Goal: Information Seeking & Learning: Learn about a topic

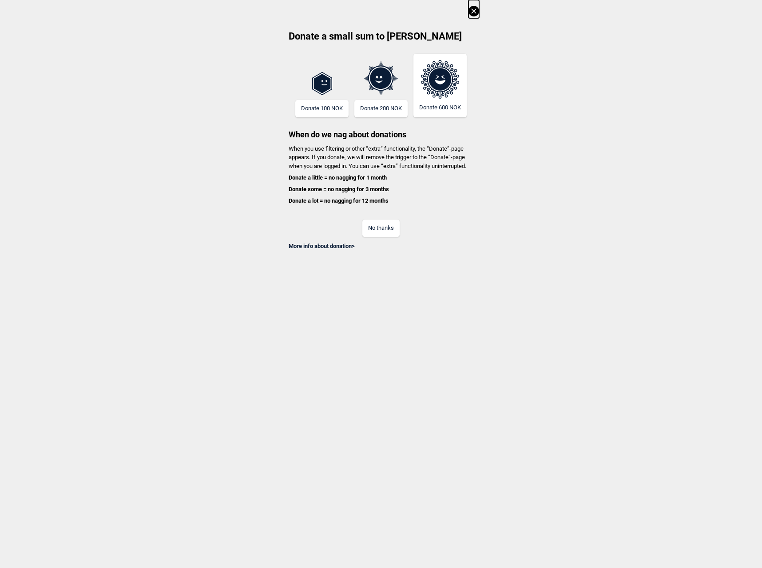
click at [378, 233] on button "No thanks" at bounding box center [380, 227] width 37 height 17
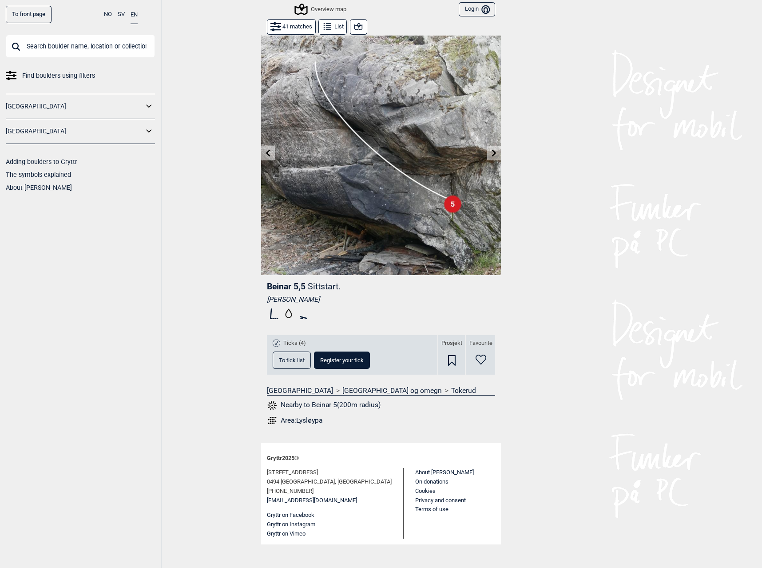
click at [56, 48] on input "text" at bounding box center [80, 46] width 149 height 23
drag, startPoint x: 139, startPoint y: 98, endPoint x: 148, endPoint y: 110, distance: 15.2
click at [139, 98] on div "[GEOGRAPHIC_DATA]" at bounding box center [80, 106] width 149 height 25
click at [151, 111] on icon at bounding box center [149, 106] width 12 height 13
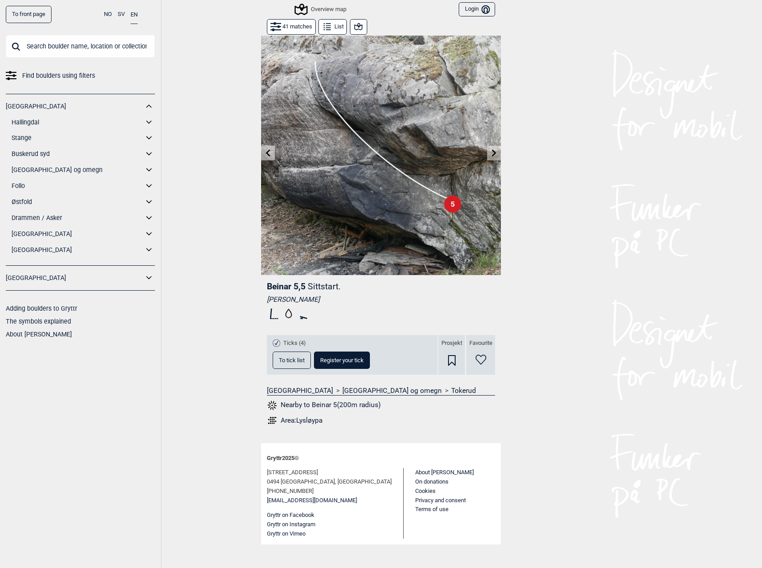
click at [149, 172] on icon at bounding box center [149, 169] width 12 height 13
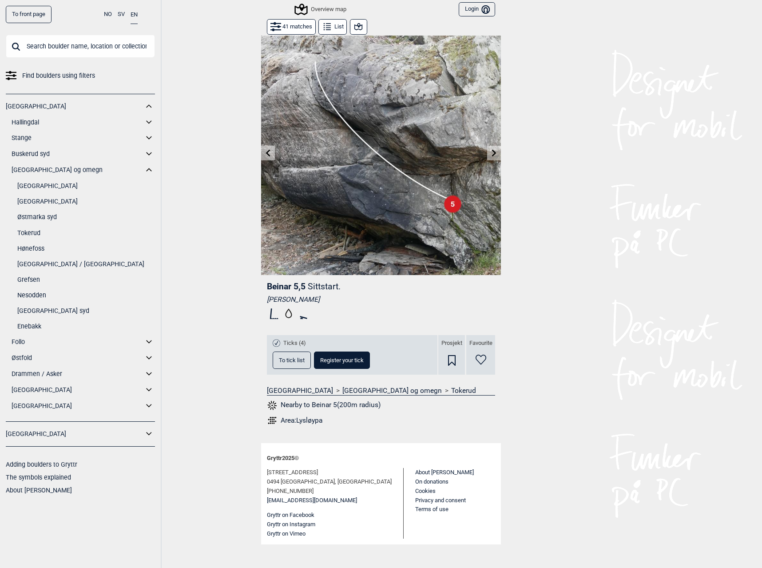
click at [32, 234] on link "Tokerud" at bounding box center [86, 233] width 138 height 13
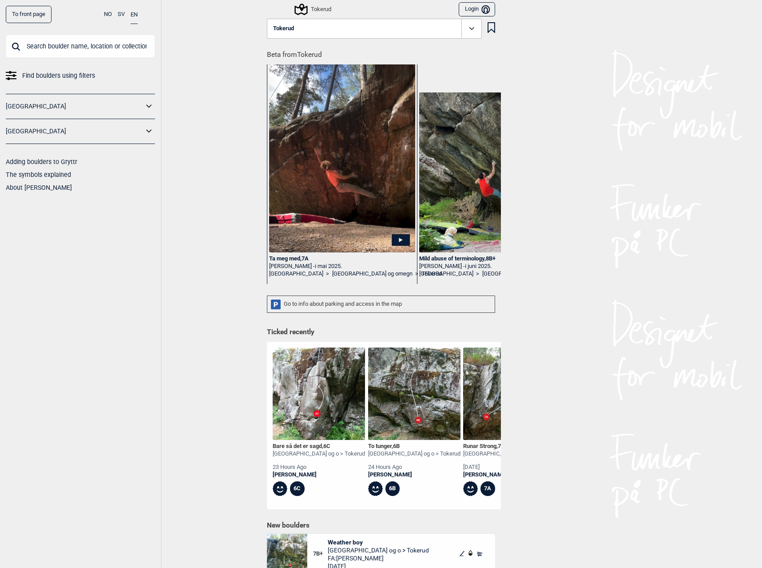
click at [413, 391] on img at bounding box center [414, 393] width 92 height 92
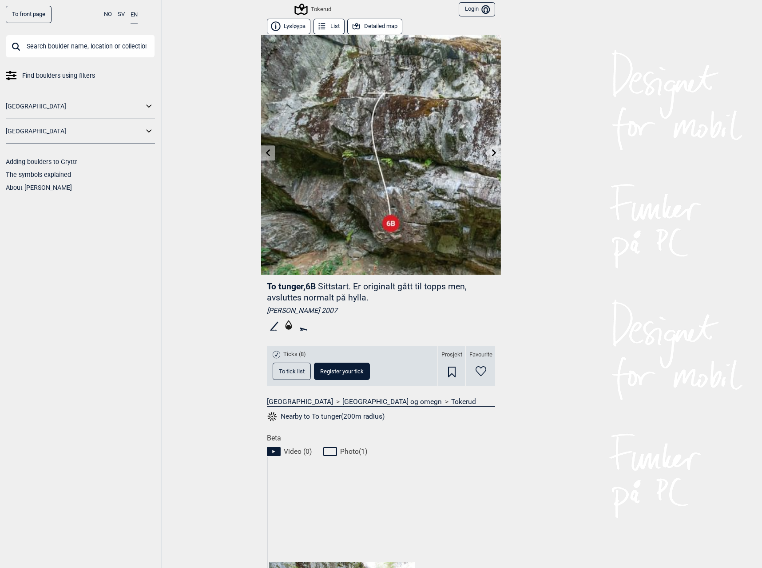
click at [494, 153] on link at bounding box center [494, 153] width 14 height 15
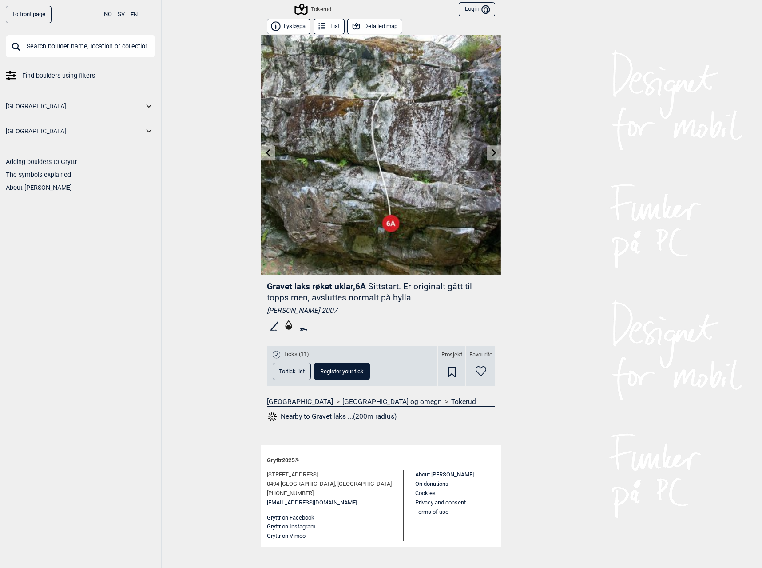
click at [494, 153] on icon at bounding box center [494, 152] width 7 height 7
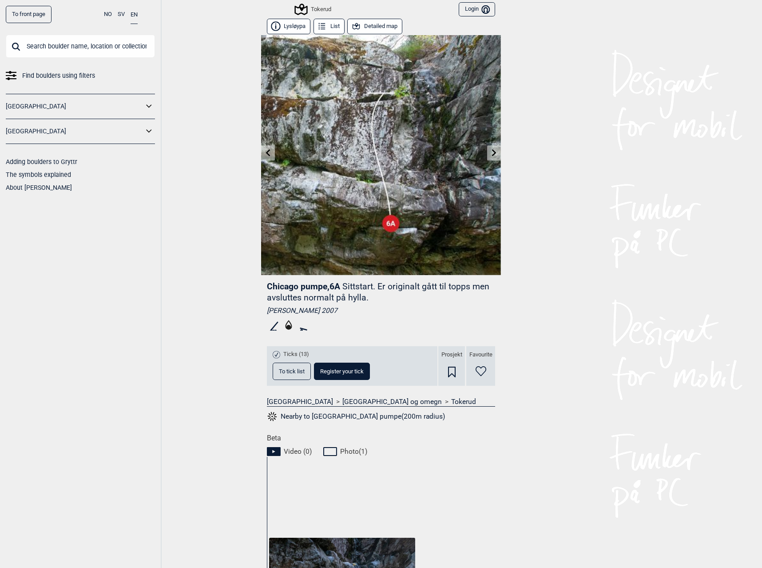
click at [494, 153] on icon at bounding box center [494, 152] width 7 height 7
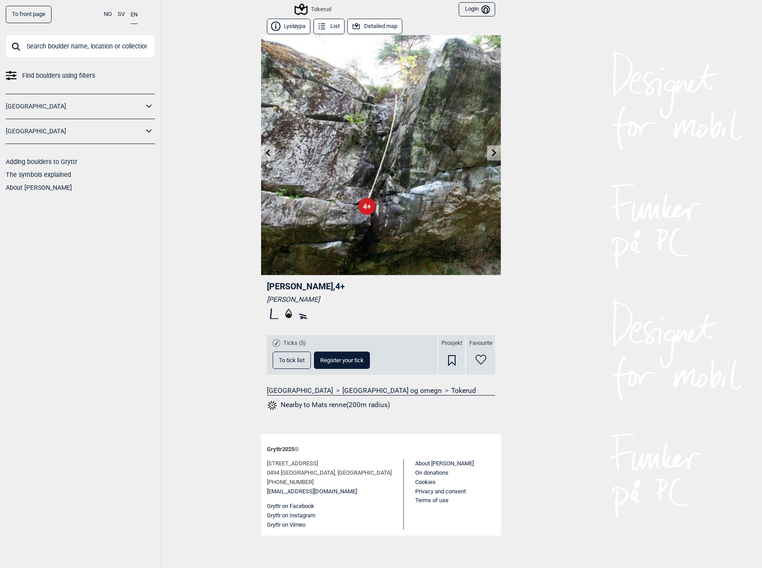
click at [494, 153] on icon at bounding box center [494, 152] width 7 height 7
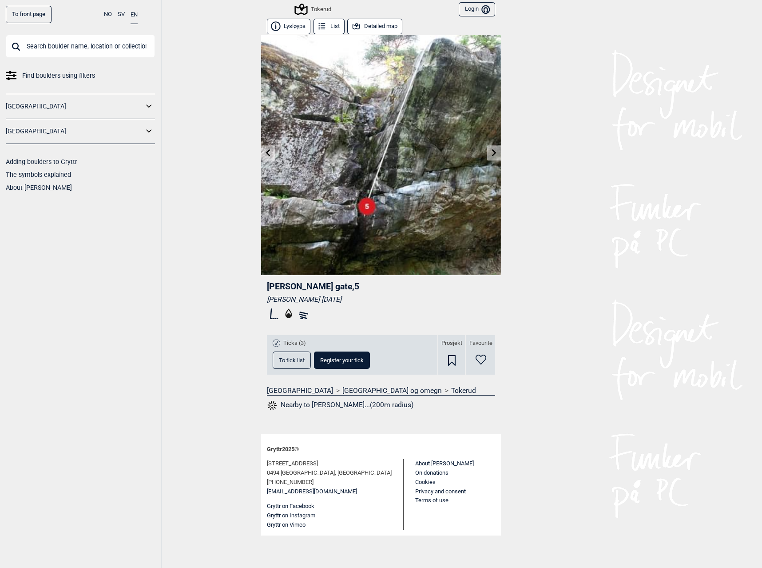
click at [494, 153] on icon at bounding box center [494, 152] width 7 height 7
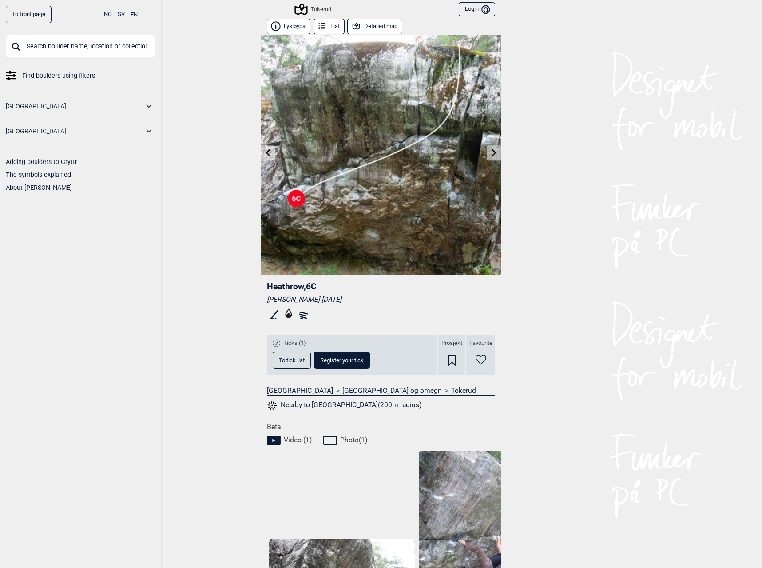
click at [494, 153] on icon at bounding box center [494, 152] width 7 height 7
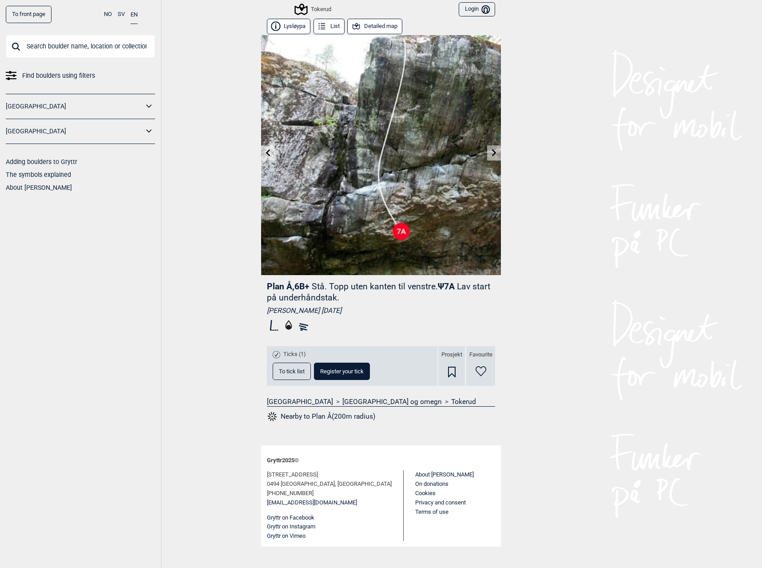
click at [492, 153] on icon at bounding box center [494, 152] width 7 height 7
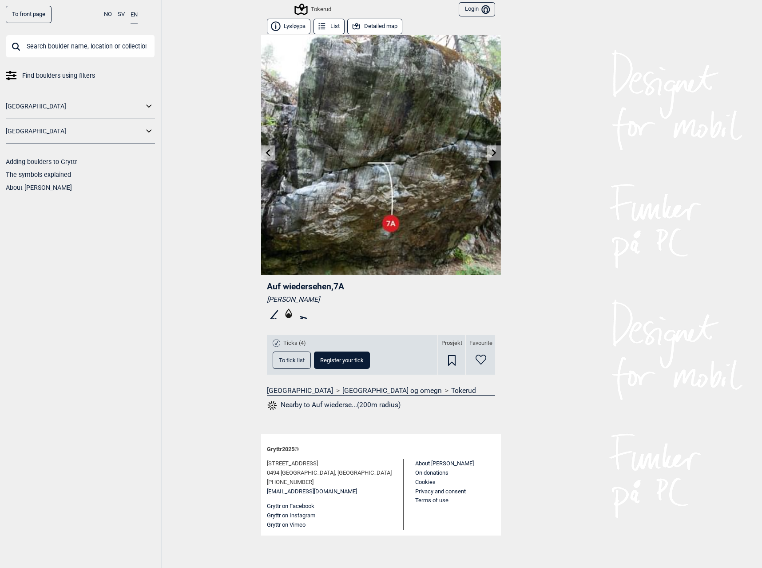
click at [494, 153] on icon at bounding box center [494, 152] width 7 height 7
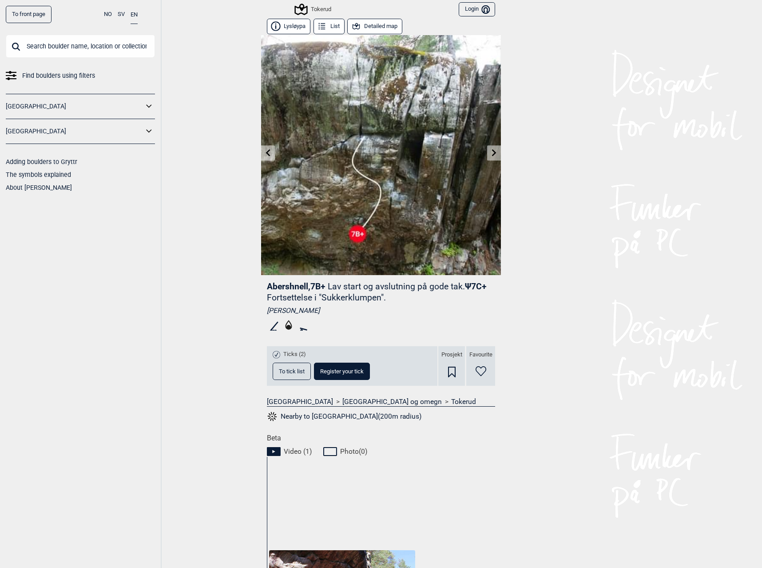
click at [494, 153] on icon at bounding box center [494, 152] width 7 height 7
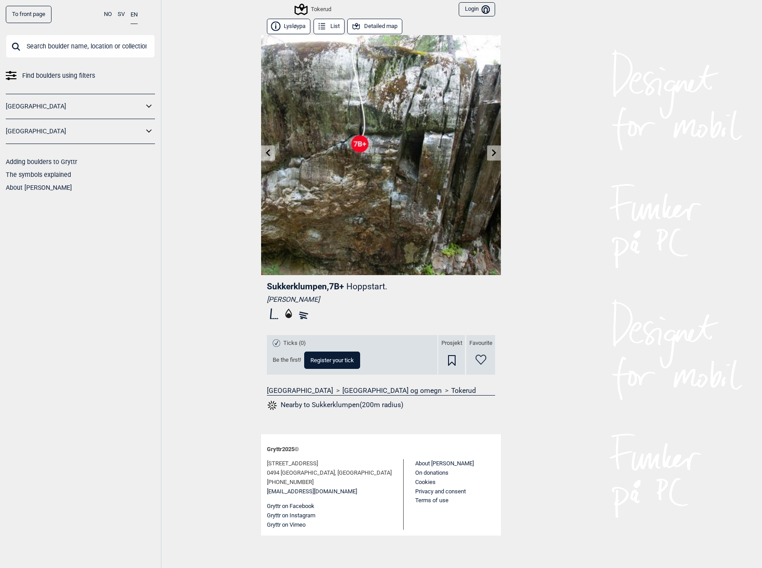
click at [494, 153] on icon at bounding box center [494, 152] width 7 height 7
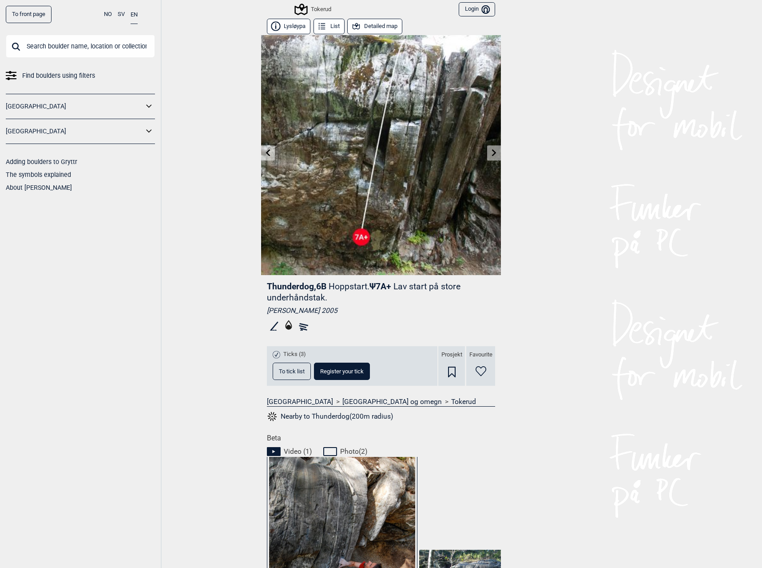
click at [494, 153] on icon at bounding box center [494, 152] width 7 height 7
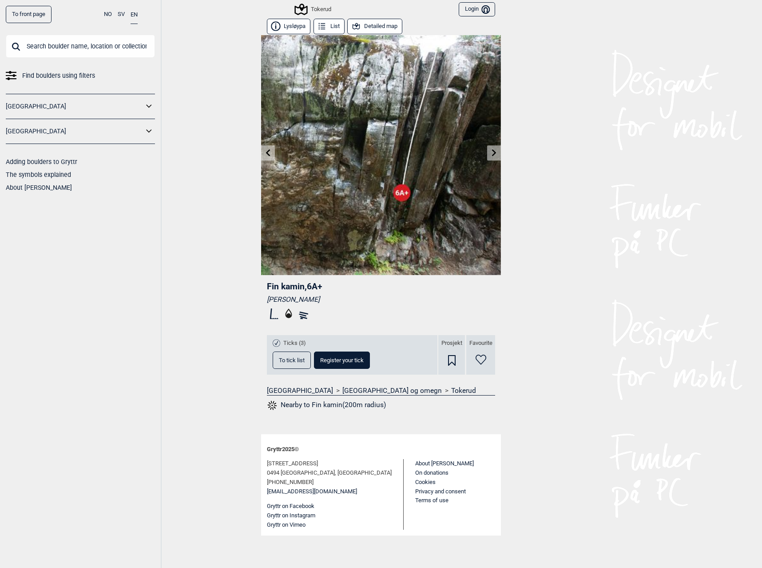
click at [494, 153] on icon at bounding box center [494, 152] width 7 height 7
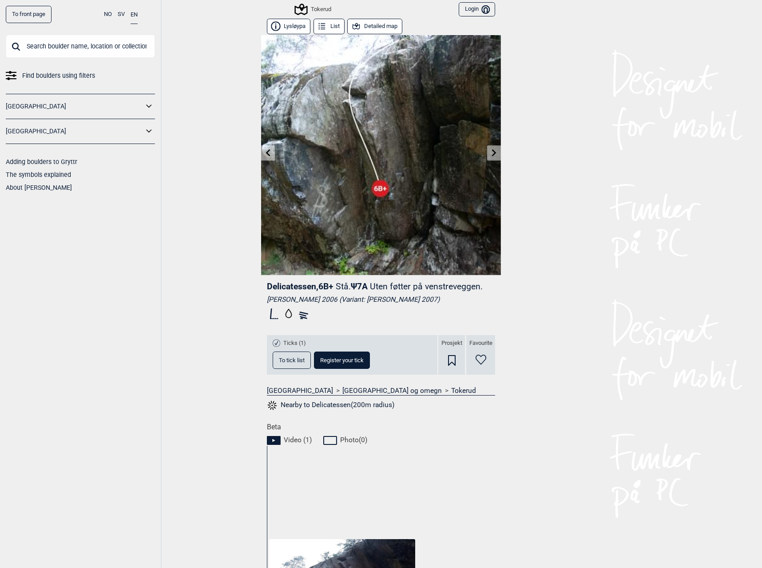
click at [494, 153] on icon at bounding box center [494, 152] width 7 height 7
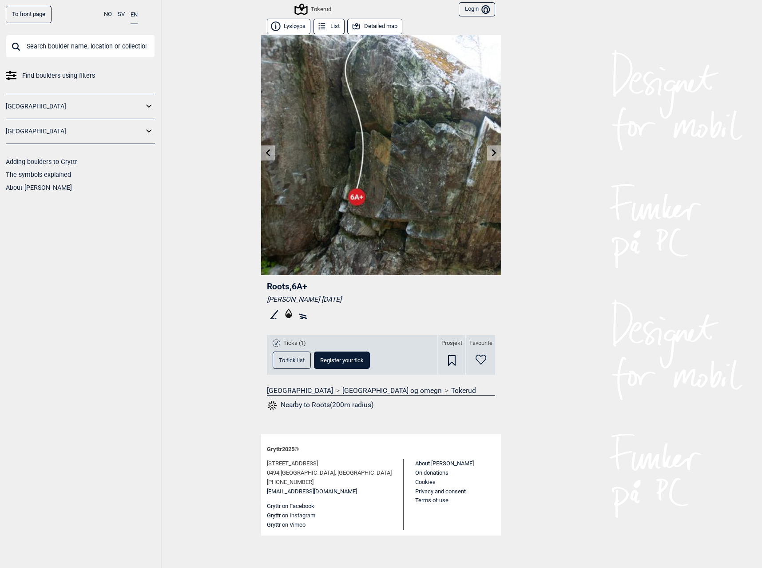
click at [494, 153] on icon at bounding box center [494, 152] width 7 height 7
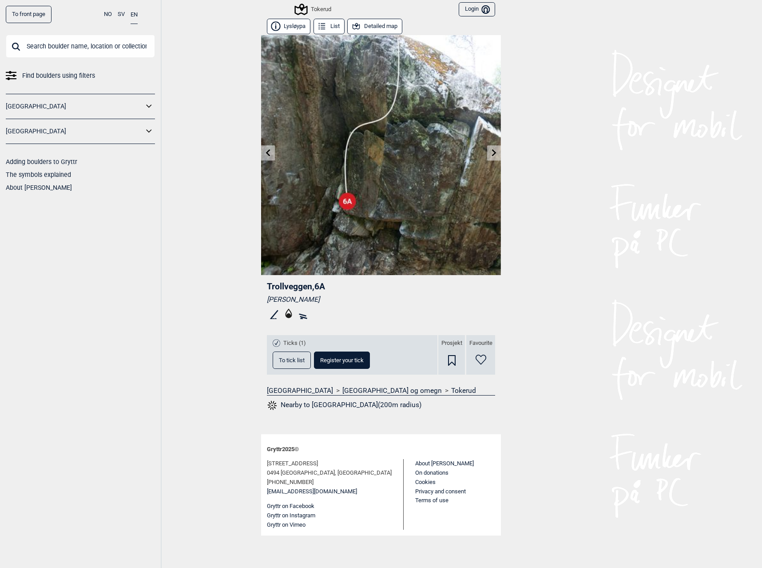
click at [494, 153] on icon at bounding box center [494, 152] width 7 height 7
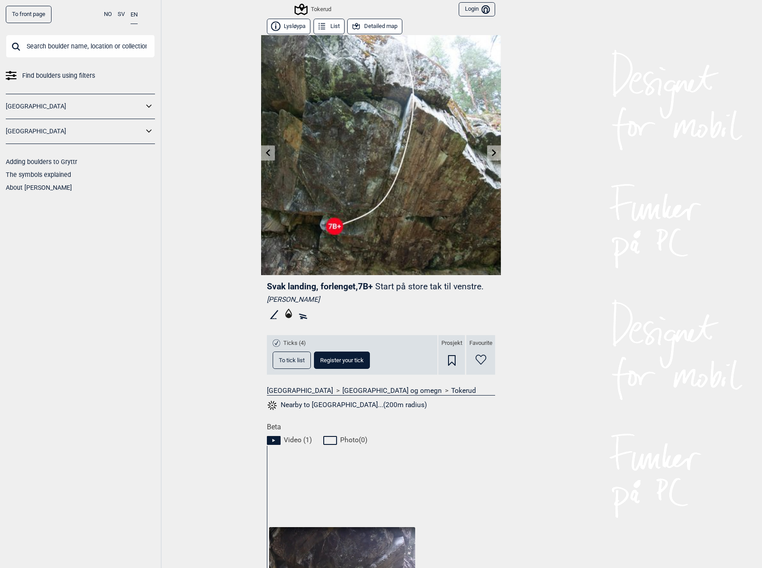
click at [494, 153] on icon at bounding box center [494, 152] width 7 height 7
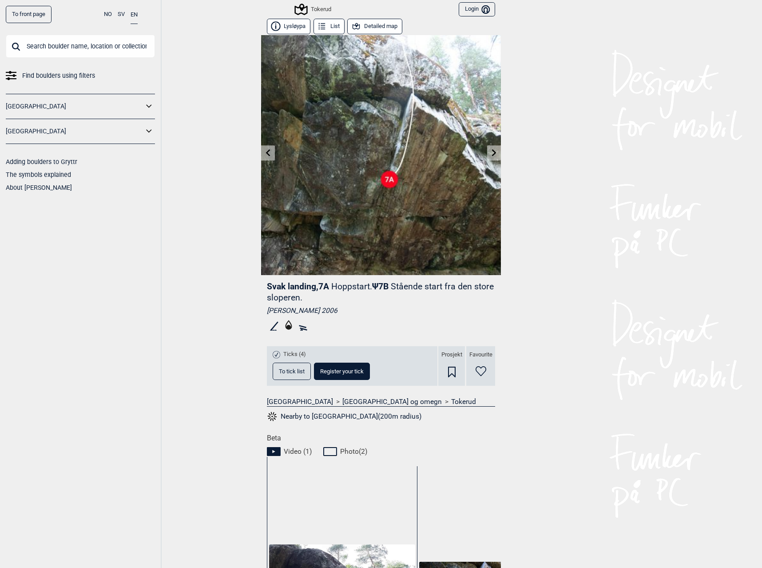
click at [494, 153] on icon at bounding box center [494, 152] width 7 height 7
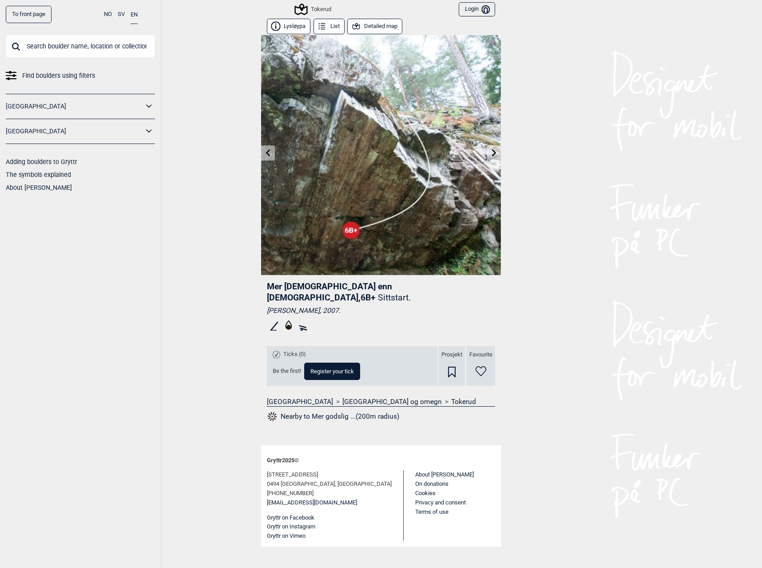
click at [494, 153] on icon at bounding box center [494, 152] width 7 height 7
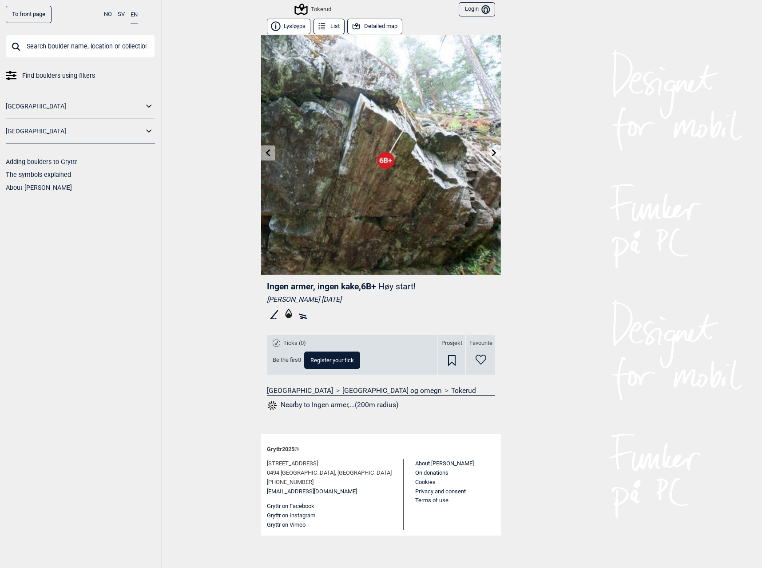
click at [494, 153] on icon at bounding box center [494, 152] width 7 height 7
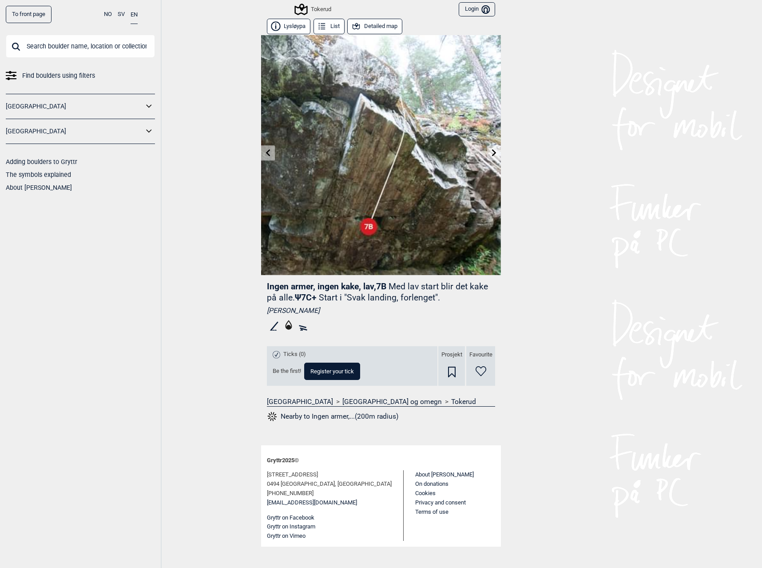
click at [494, 153] on icon at bounding box center [494, 152] width 7 height 7
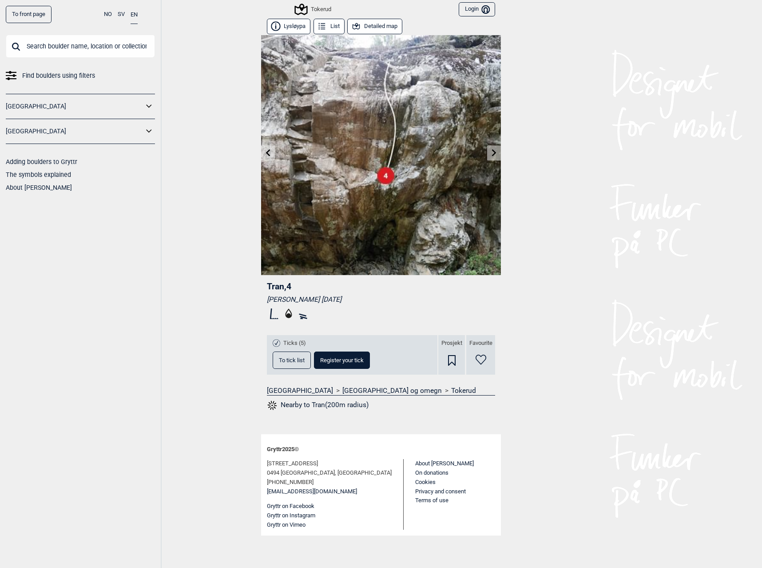
click at [494, 153] on icon at bounding box center [494, 152] width 7 height 7
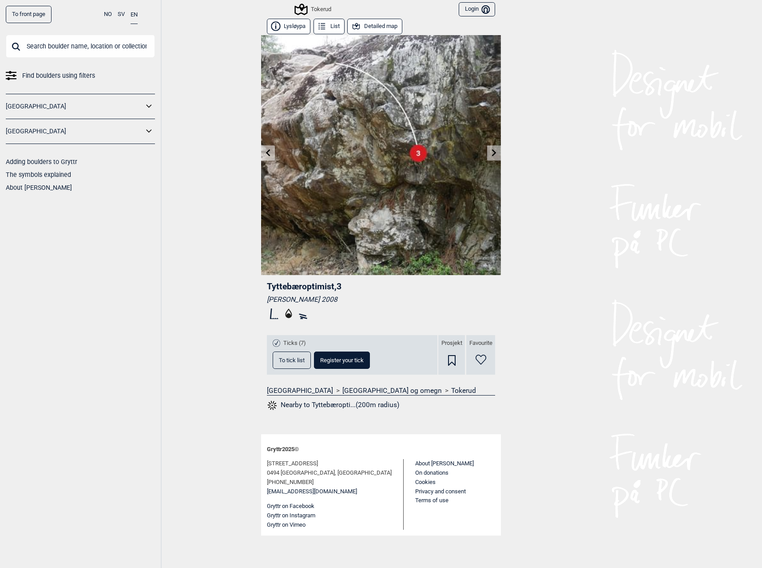
click at [494, 153] on icon at bounding box center [494, 152] width 7 height 7
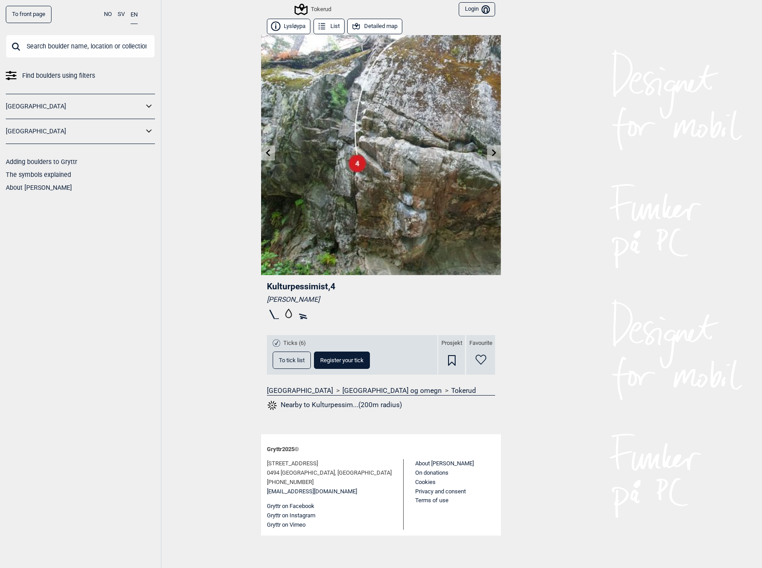
click at [494, 153] on icon at bounding box center [494, 152] width 7 height 7
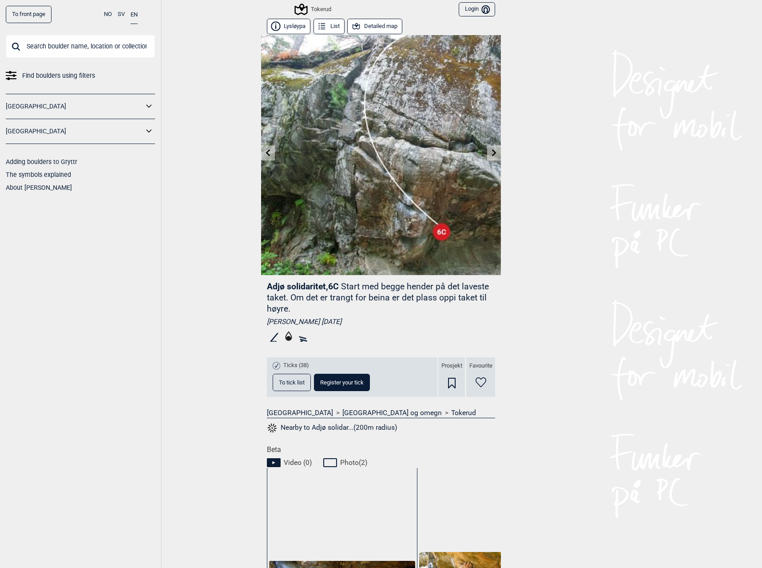
click at [494, 153] on icon at bounding box center [494, 152] width 7 height 7
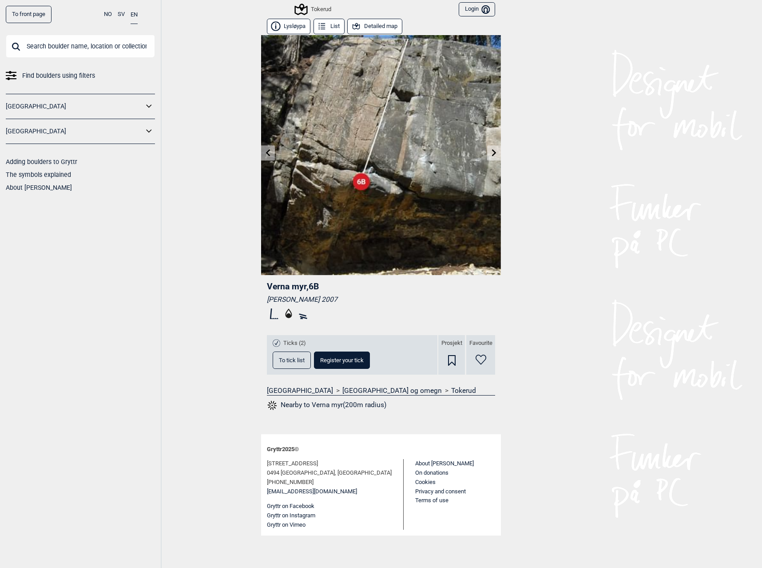
click at [494, 153] on icon at bounding box center [494, 152] width 7 height 7
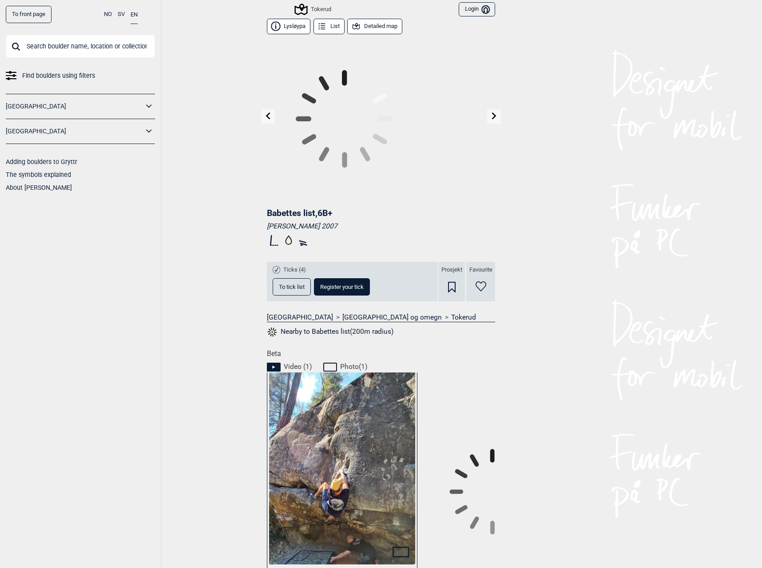
click at [494, 153] on div at bounding box center [381, 118] width 240 height 167
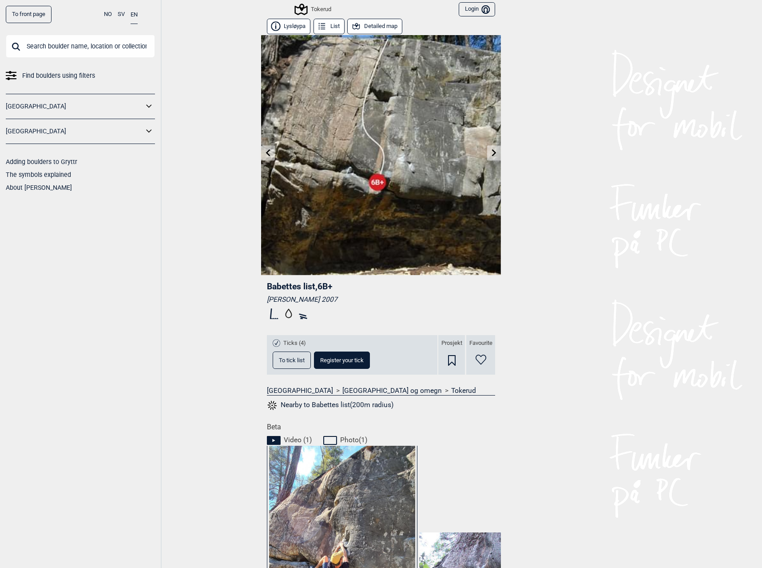
click at [498, 156] on div "To front page NO SV EN Find boulders using filters [GEOGRAPHIC_DATA] [GEOGRAPHI…" at bounding box center [381, 284] width 762 height 568
click at [492, 157] on link at bounding box center [494, 153] width 14 height 15
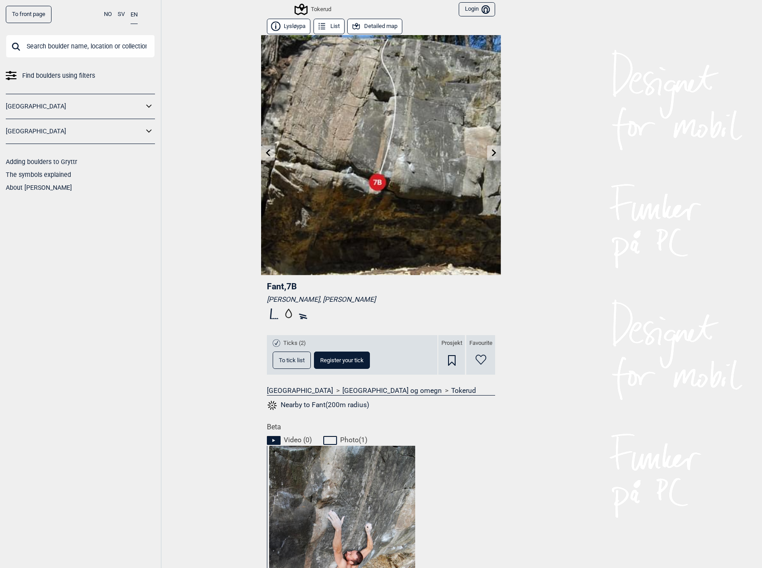
click at [493, 154] on icon at bounding box center [494, 152] width 7 height 7
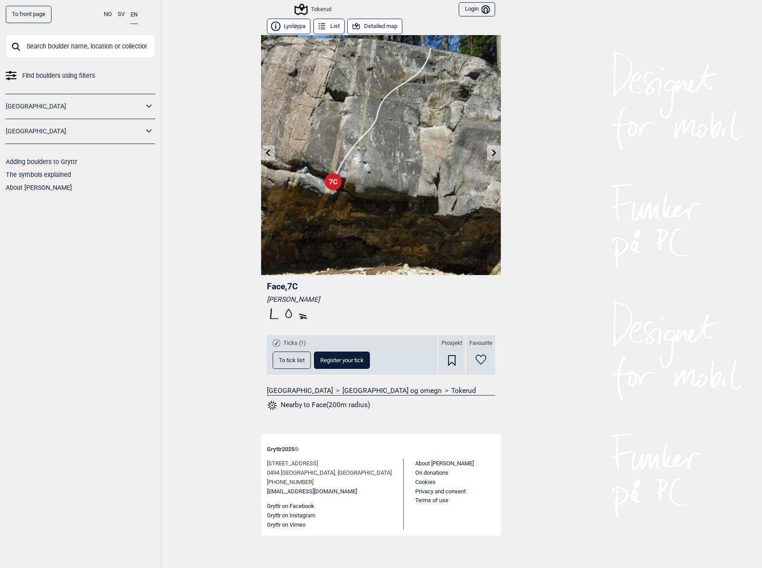
click at [493, 154] on icon at bounding box center [494, 152] width 7 height 7
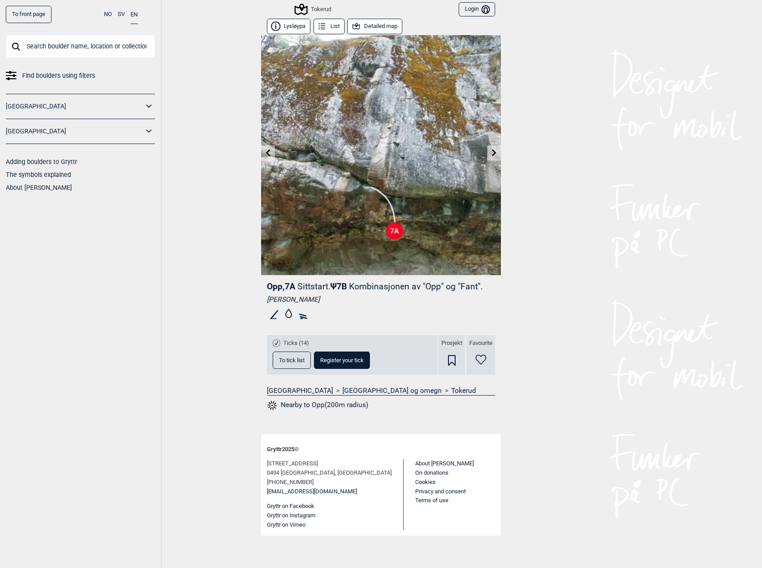
click at [492, 157] on link at bounding box center [494, 153] width 14 height 15
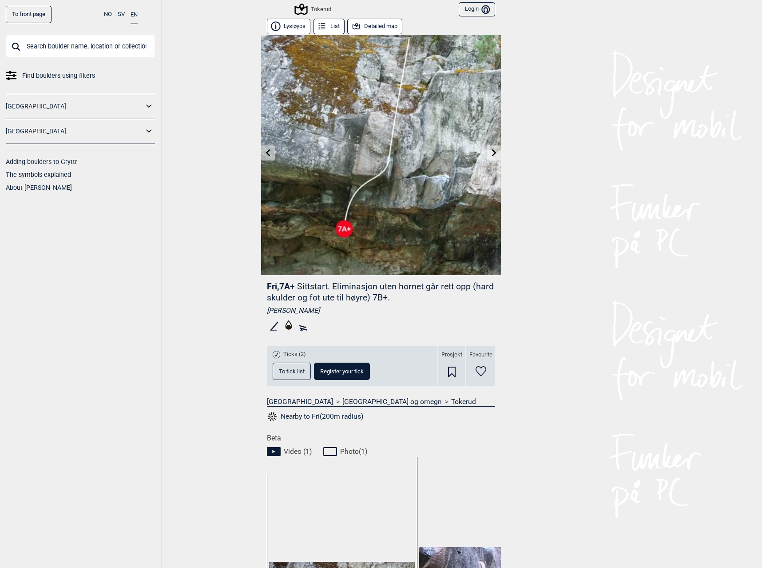
click at [492, 157] on link at bounding box center [494, 153] width 14 height 15
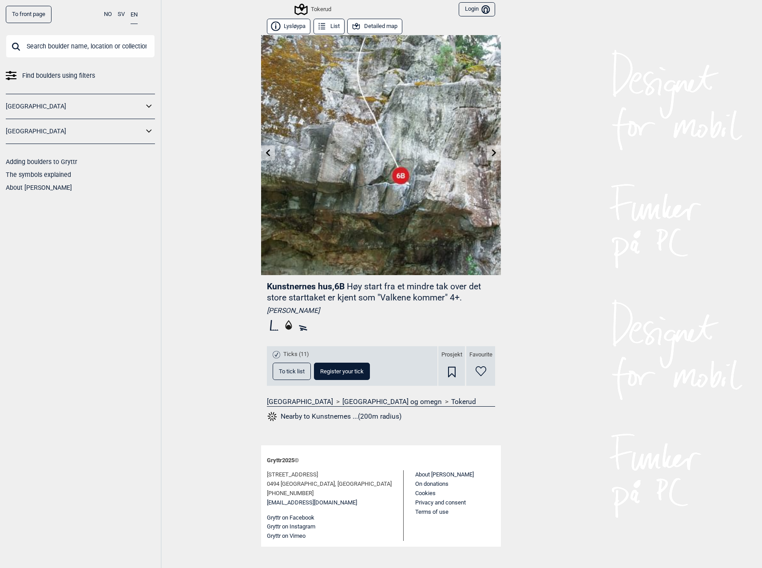
click at [89, 48] on input "text" at bounding box center [80, 46] width 149 height 23
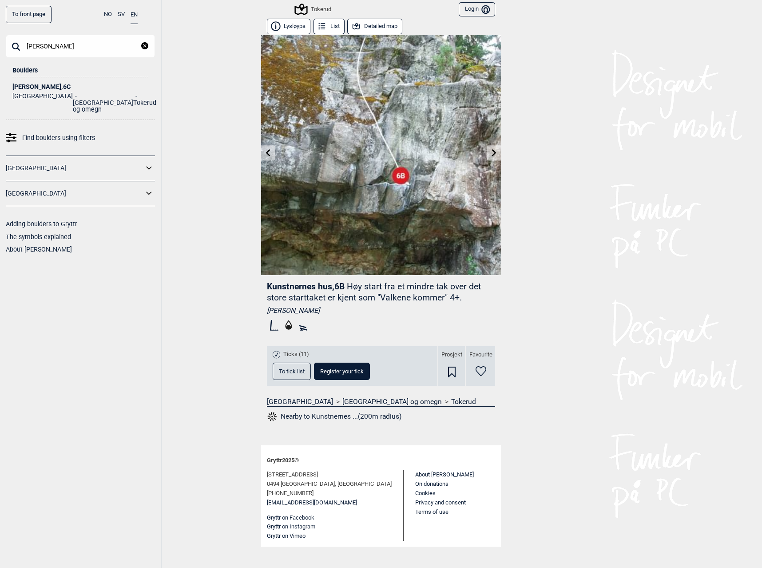
type input "[PERSON_NAME]"
click at [36, 91] on ul "Norge [GEOGRAPHIC_DATA] og omegn Tokerud" at bounding box center [80, 101] width 136 height 23
click at [36, 85] on div "[PERSON_NAME] , 6C" at bounding box center [80, 87] width 136 height 7
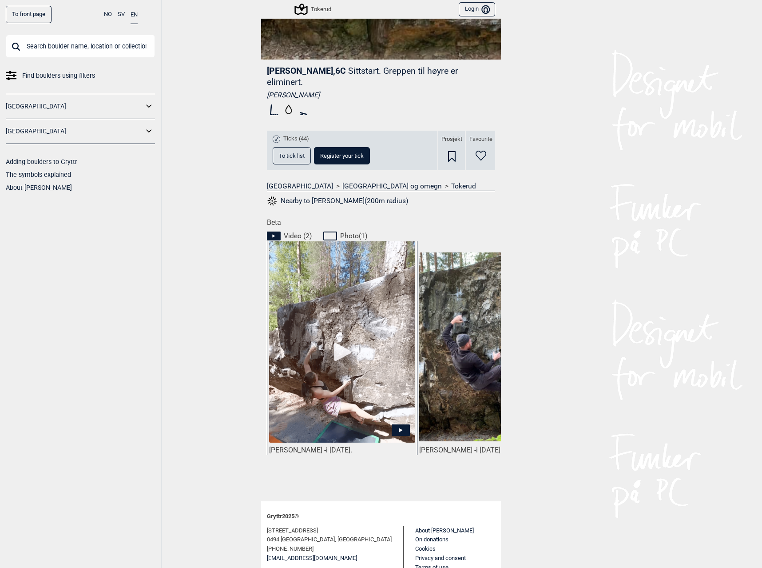
scroll to position [239, 0]
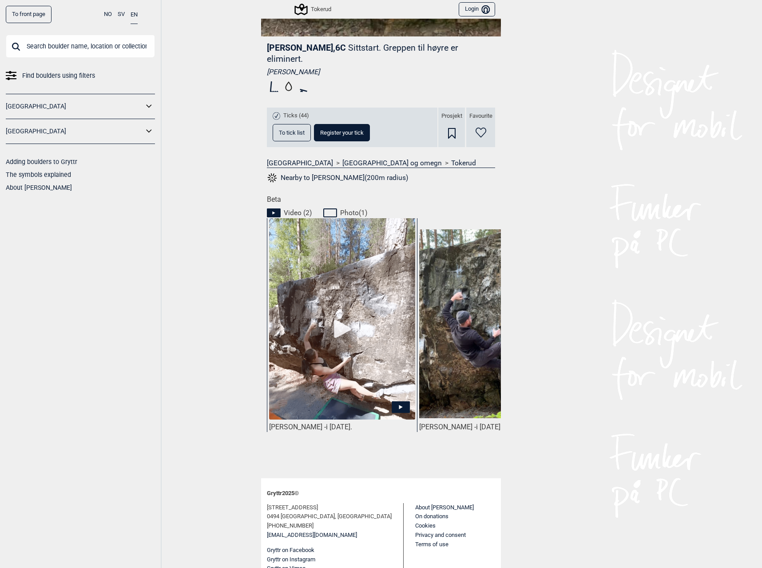
click at [342, 323] on img at bounding box center [342, 326] width 146 height 219
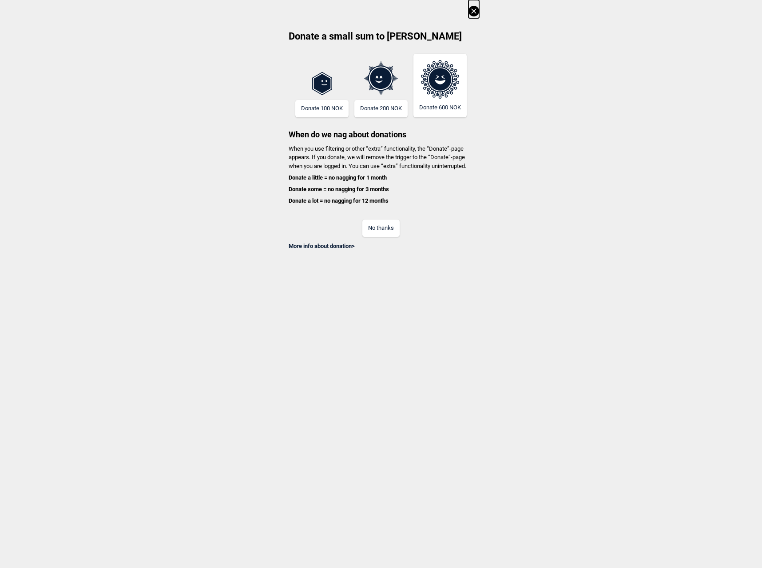
click at [384, 228] on button "No thanks" at bounding box center [380, 227] width 37 height 17
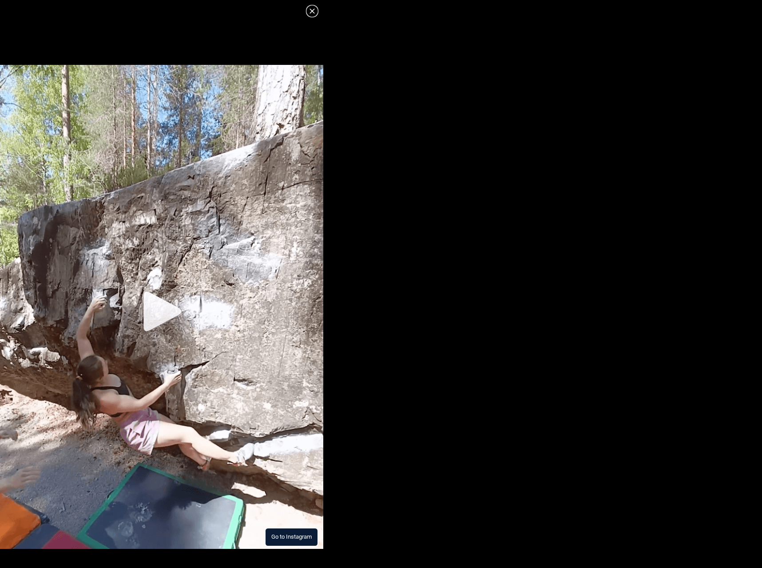
click at [161, 303] on img at bounding box center [161, 307] width 323 height 484
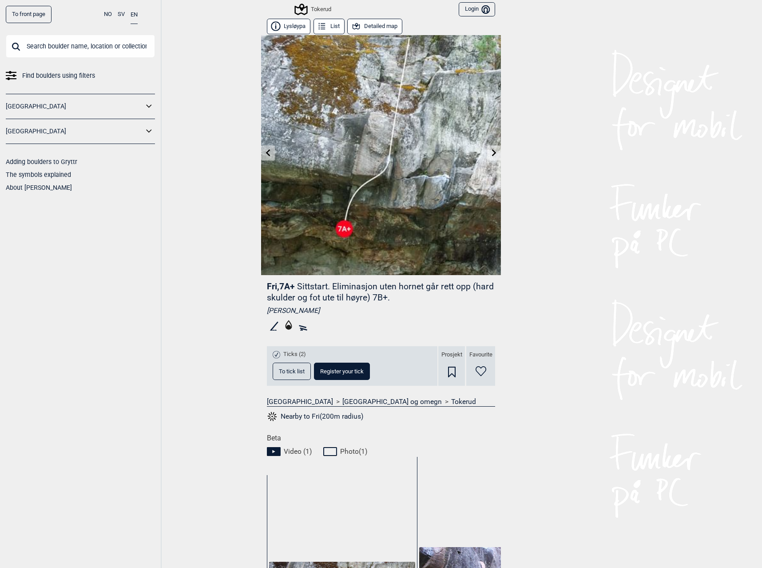
click at [268, 153] on icon at bounding box center [268, 152] width 7 height 7
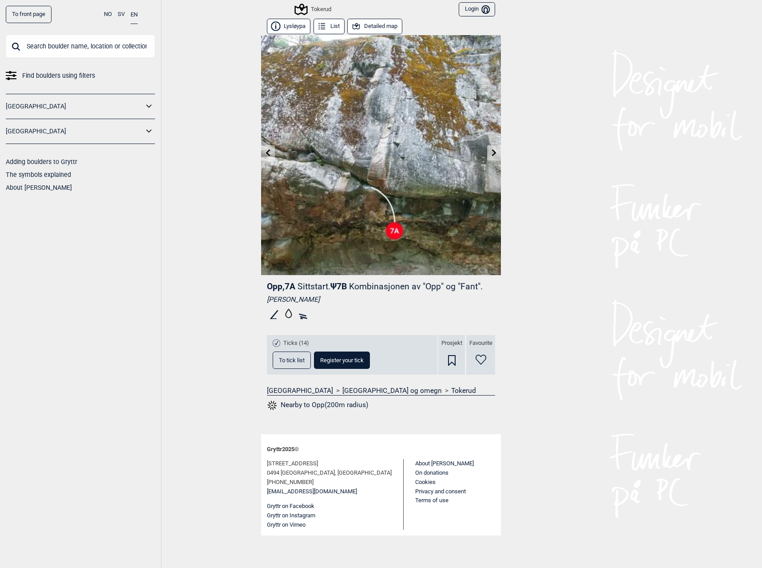
click at [90, 46] on input "text" at bounding box center [80, 46] width 149 height 23
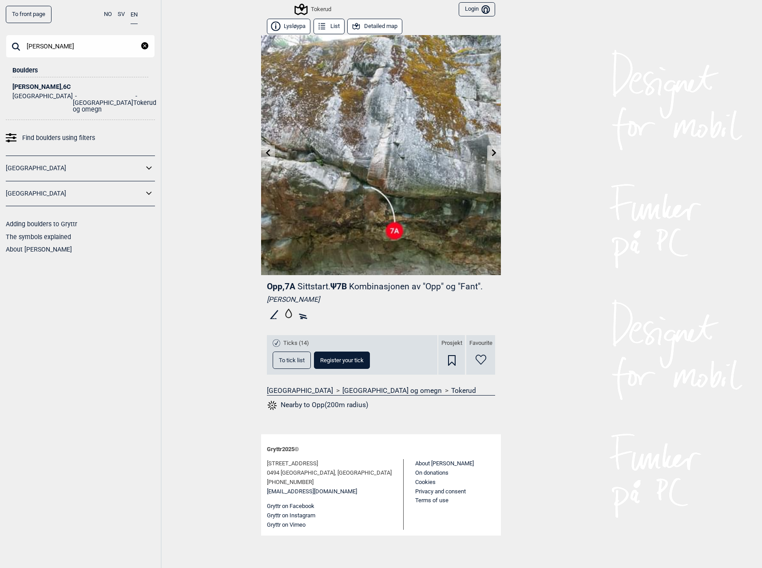
type input "[PERSON_NAME]"
click at [72, 91] on ul "Norge [GEOGRAPHIC_DATA] og omegn Tokerud" at bounding box center [80, 101] width 136 height 23
click at [21, 88] on div "[PERSON_NAME] , 6C" at bounding box center [80, 87] width 136 height 7
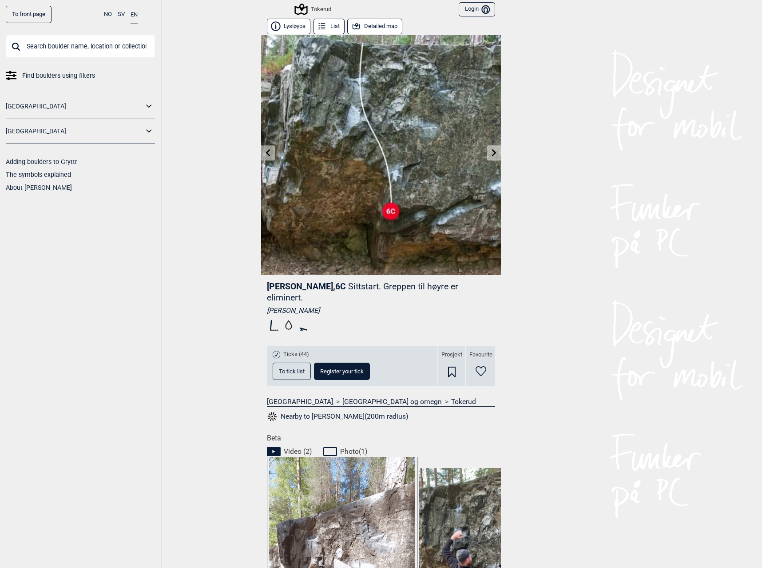
click at [271, 161] on img at bounding box center [381, 155] width 240 height 240
click at [267, 158] on link at bounding box center [268, 153] width 14 height 15
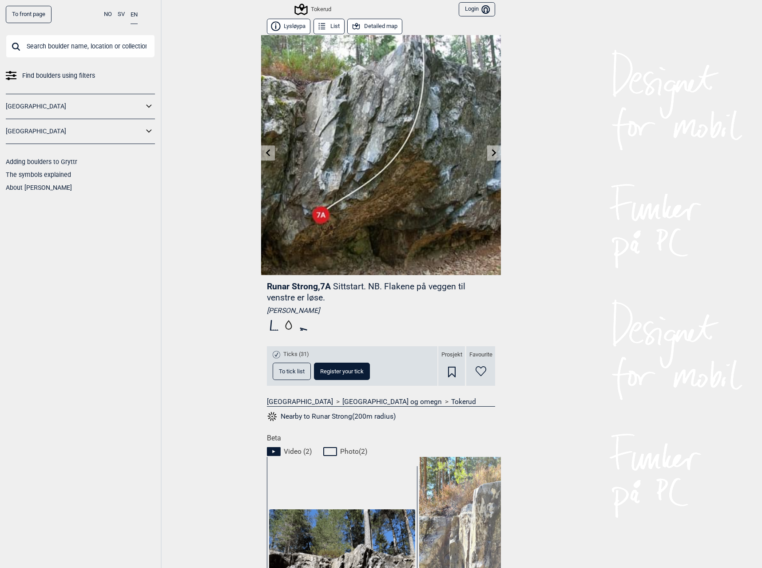
click at [266, 157] on link at bounding box center [268, 153] width 14 height 15
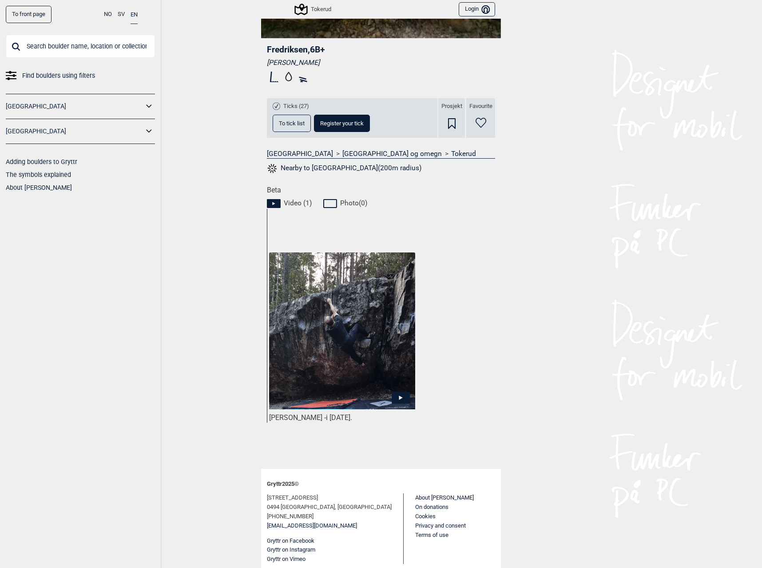
scroll to position [239, 0]
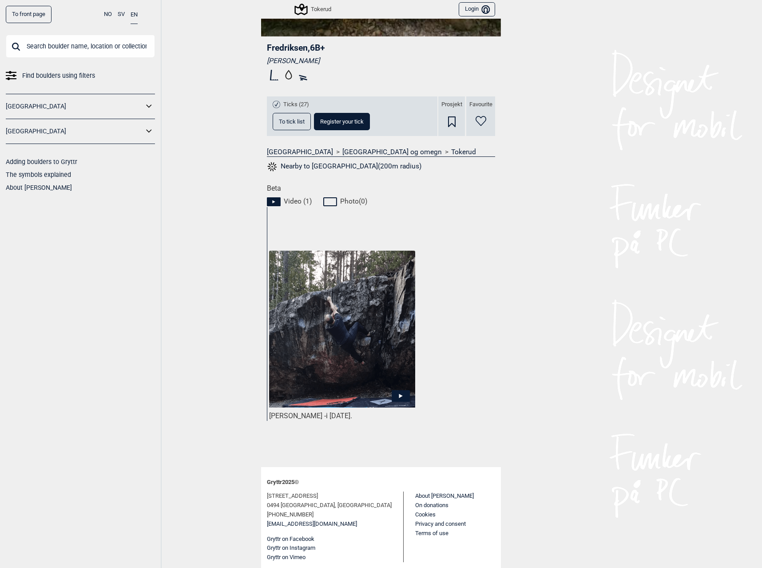
click at [347, 345] on img at bounding box center [342, 329] width 146 height 157
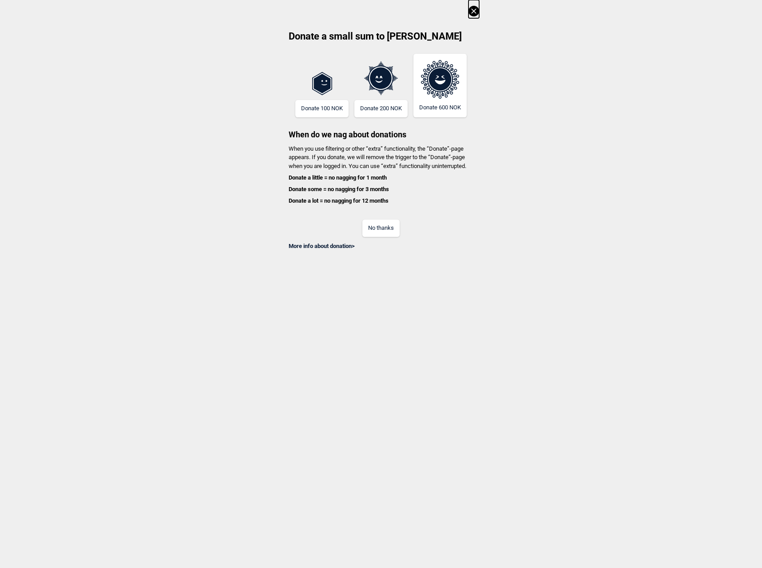
click at [381, 228] on button "No thanks" at bounding box center [380, 227] width 37 height 17
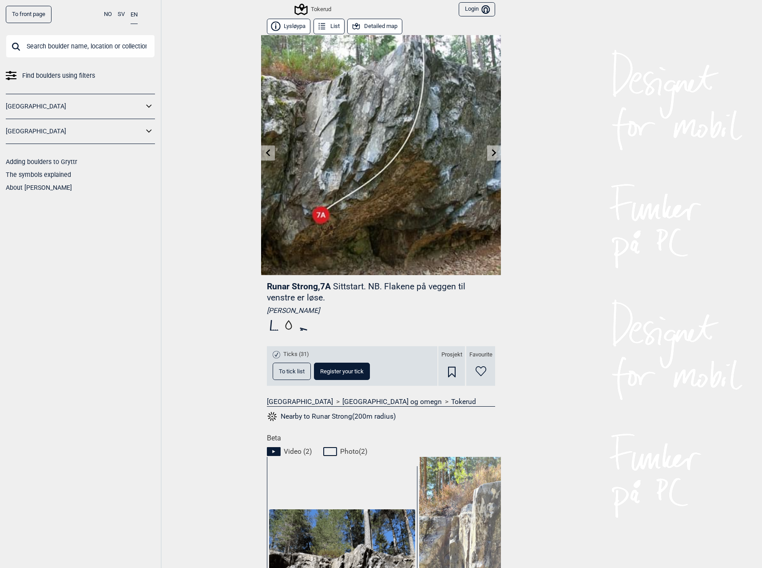
click at [271, 155] on link at bounding box center [268, 153] width 14 height 15
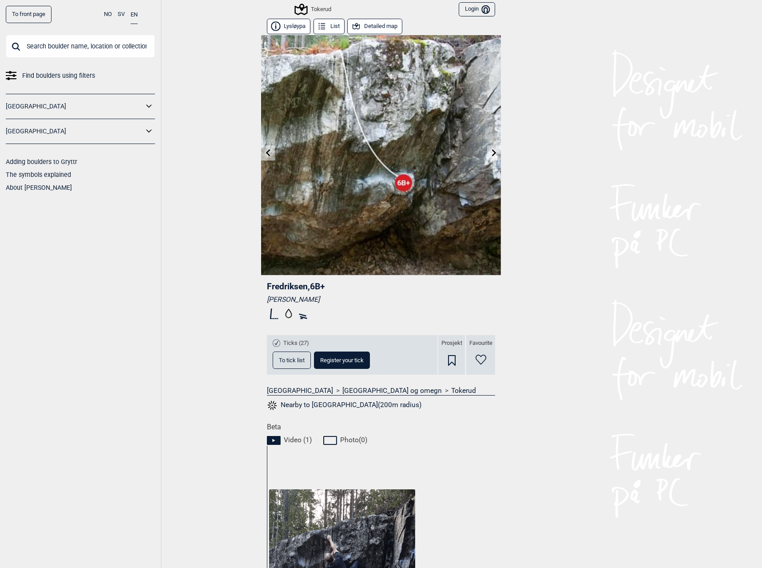
click at [271, 154] on link at bounding box center [268, 153] width 14 height 15
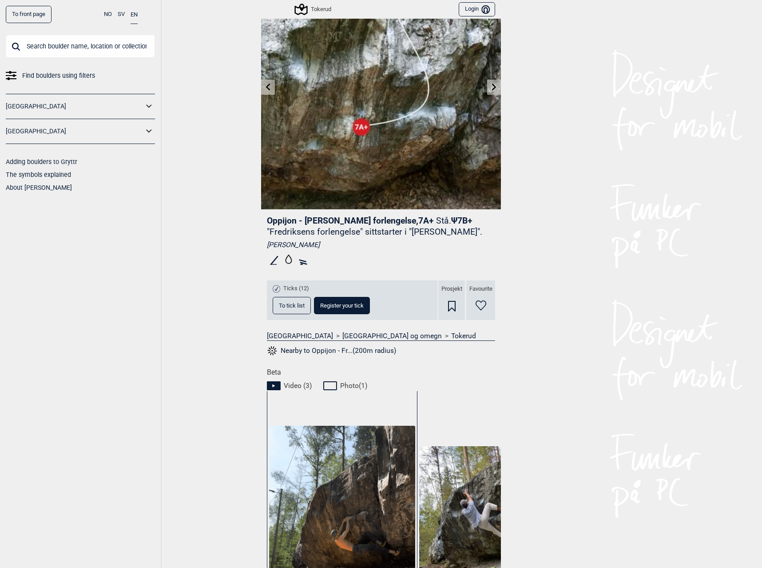
scroll to position [222, 0]
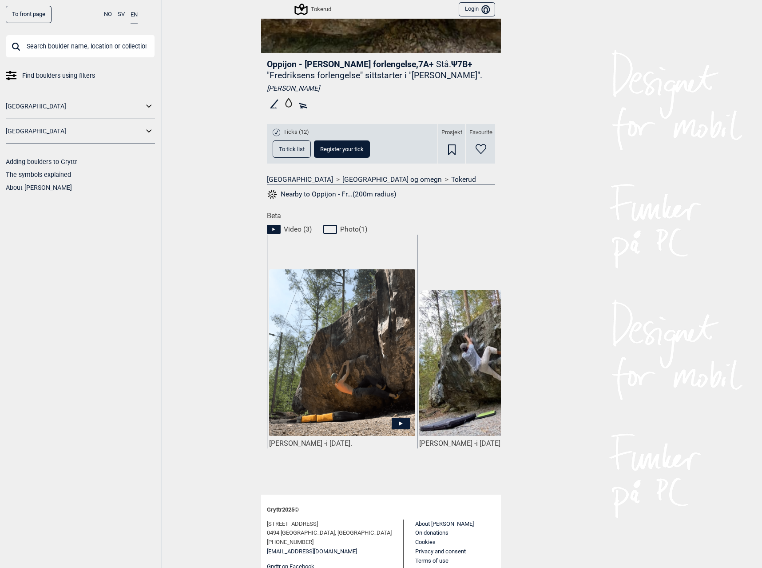
click at [356, 368] on img at bounding box center [342, 353] width 146 height 168
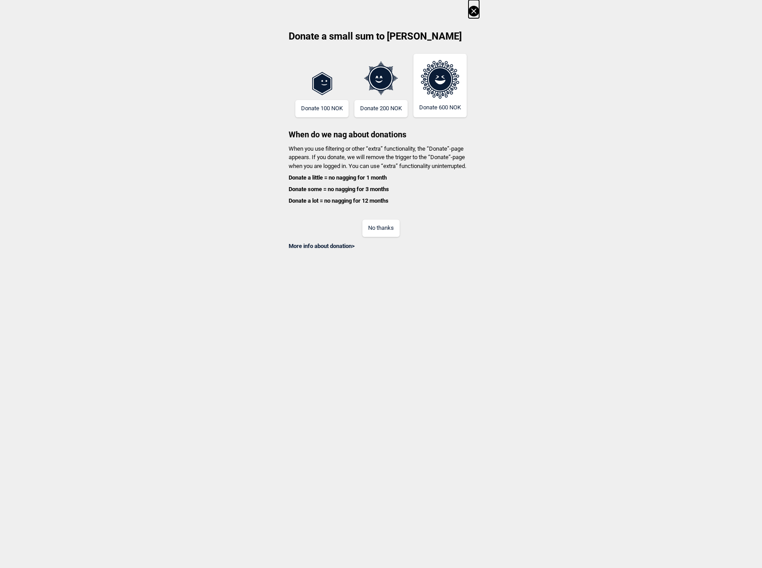
click at [385, 227] on button "No thanks" at bounding box center [380, 227] width 37 height 17
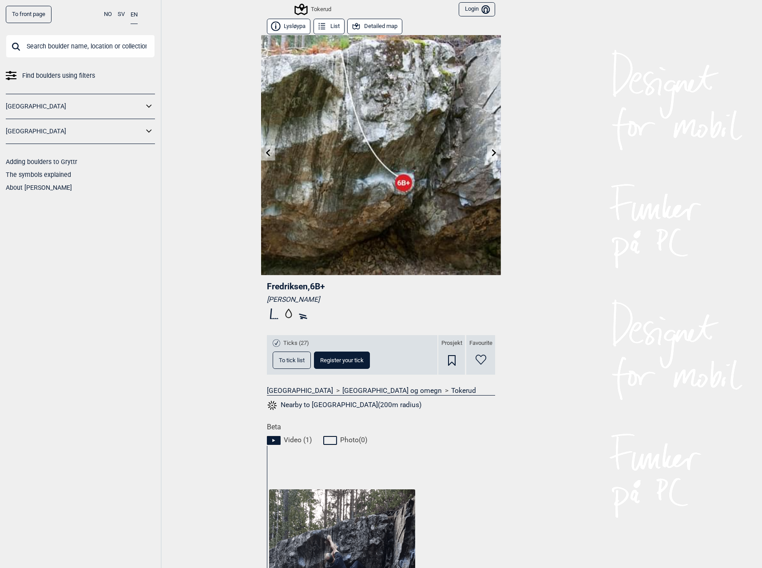
click at [267, 152] on icon at bounding box center [268, 152] width 7 height 7
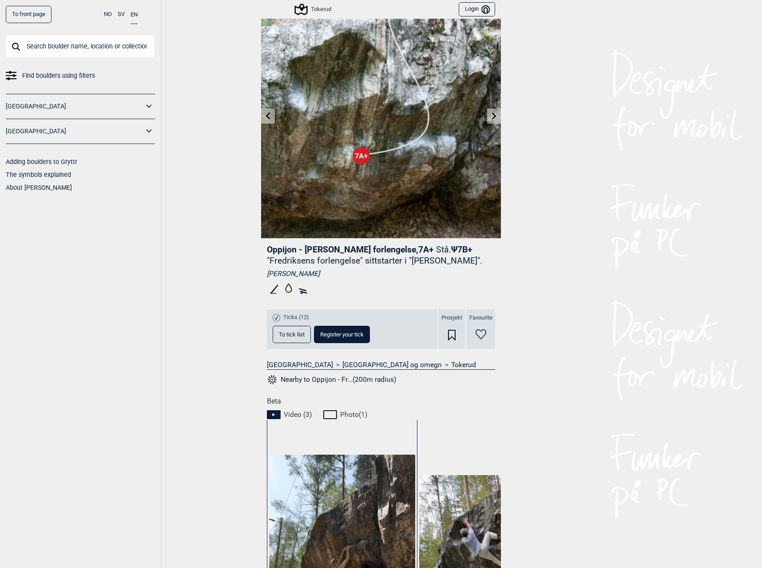
scroll to position [28, 0]
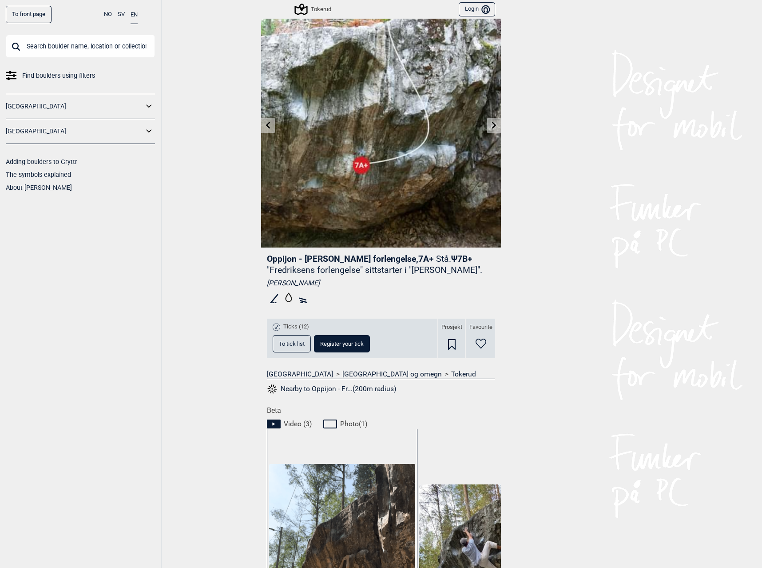
click at [272, 127] on img at bounding box center [381, 128] width 240 height 240
click at [266, 128] on icon at bounding box center [268, 124] width 4 height 7
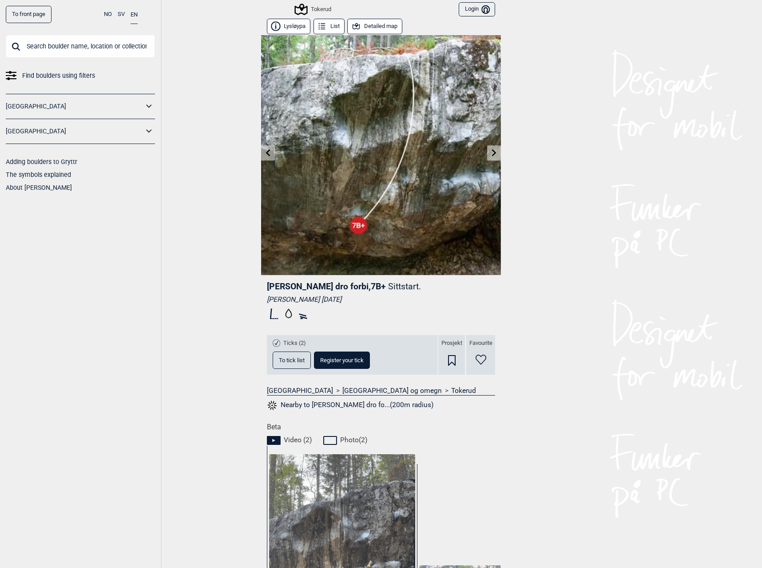
click at [270, 147] on link at bounding box center [268, 153] width 14 height 15
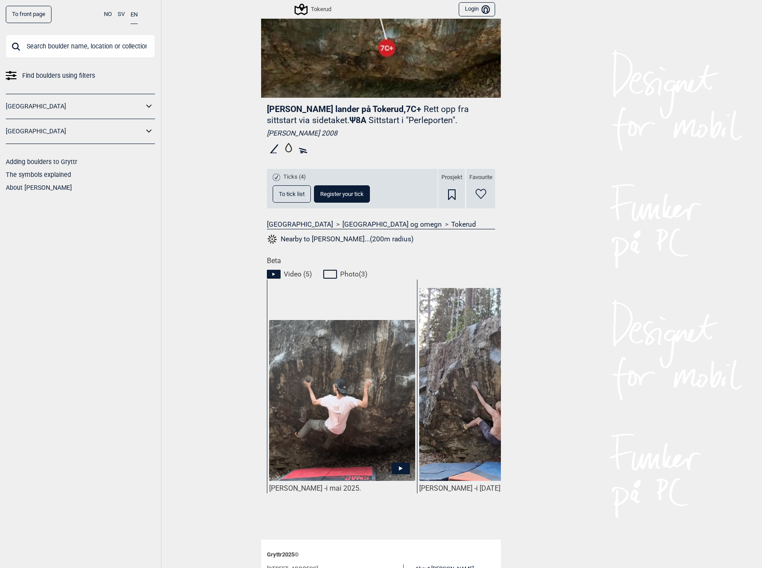
scroll to position [178, 0]
click at [315, 376] on img at bounding box center [342, 400] width 146 height 162
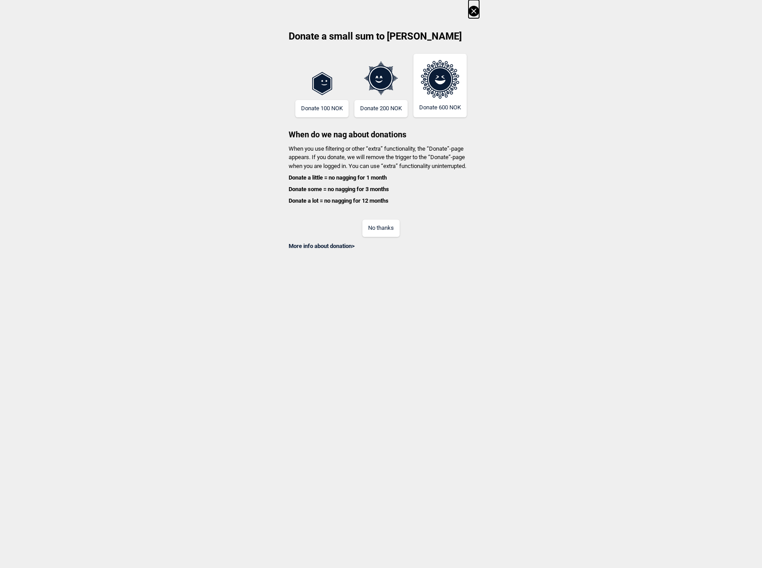
click at [376, 223] on button "No thanks" at bounding box center [380, 227] width 37 height 17
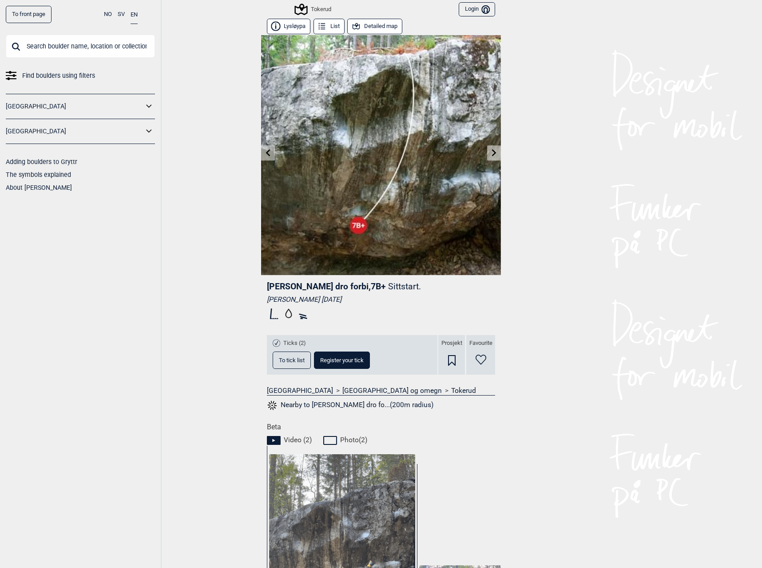
click at [261, 151] on link at bounding box center [268, 153] width 14 height 15
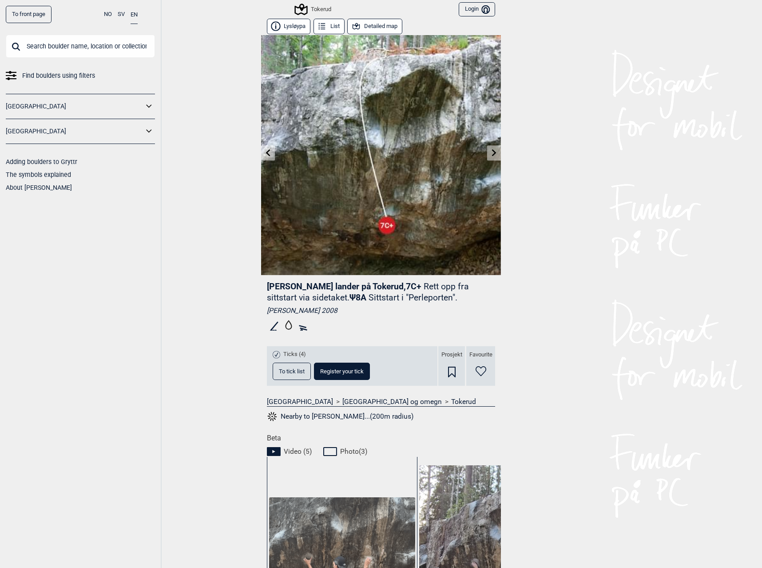
click at [265, 154] on icon at bounding box center [268, 152] width 7 height 7
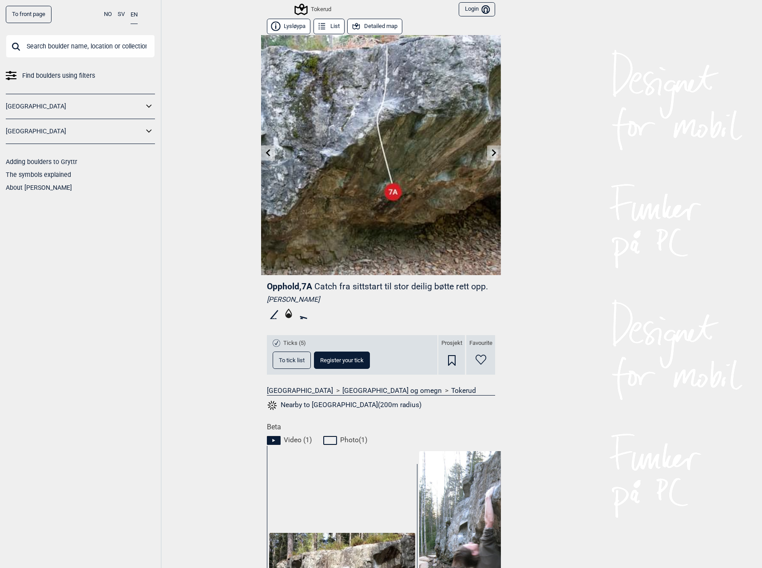
click at [265, 154] on icon at bounding box center [268, 152] width 7 height 7
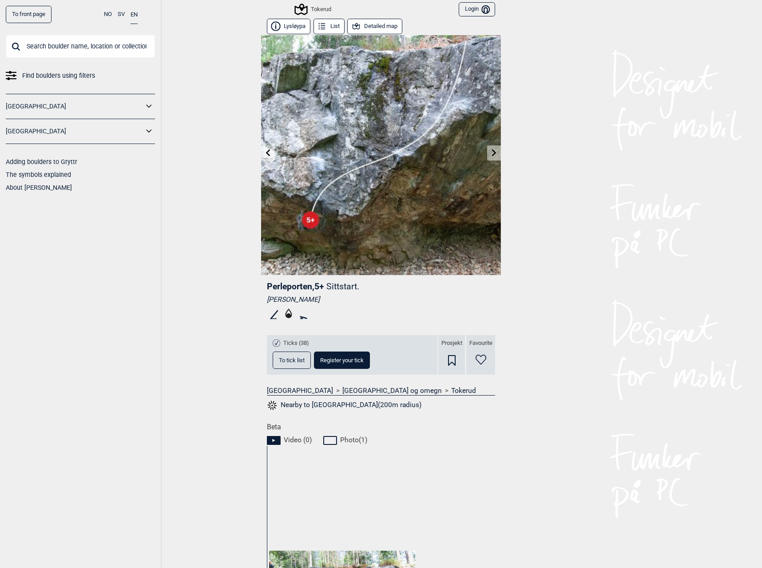
click at [265, 149] on icon at bounding box center [268, 152] width 7 height 7
